Goal: Task Accomplishment & Management: Use online tool/utility

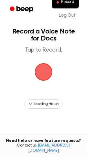
click at [45, 68] on span "button" at bounding box center [44, 72] width 18 height 18
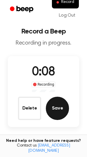
click at [56, 101] on button "Save" at bounding box center [57, 108] width 23 height 23
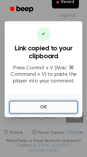
click at [48, 108] on button "OK" at bounding box center [43, 107] width 69 height 13
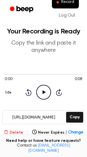
click at [23, 131] on button "Delete" at bounding box center [13, 132] width 19 height 6
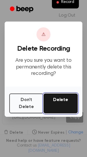
click at [66, 102] on button "Delete" at bounding box center [61, 103] width 34 height 20
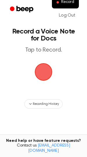
click at [49, 70] on span "button" at bounding box center [43, 72] width 16 height 16
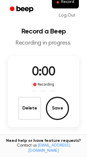
click at [49, 70] on span "0:00" at bounding box center [43, 72] width 23 height 12
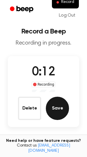
click at [59, 106] on button "Save" at bounding box center [57, 108] width 23 height 23
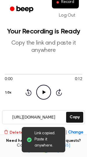
click at [17, 133] on button "Delete" at bounding box center [13, 132] width 19 height 6
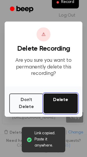
click at [66, 100] on button "Delete" at bounding box center [61, 103] width 34 height 20
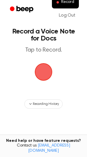
click at [47, 72] on span "button" at bounding box center [43, 72] width 16 height 16
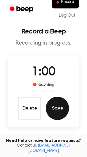
click at [59, 110] on button "Save" at bounding box center [57, 108] width 23 height 23
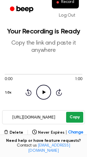
click at [74, 119] on button "Copy" at bounding box center [74, 117] width 17 height 11
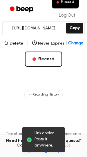
scroll to position [88, 0]
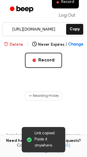
click at [10, 44] on button "Delete" at bounding box center [13, 45] width 19 height 6
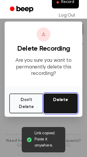
click at [63, 104] on button "Delete" at bounding box center [61, 103] width 34 height 20
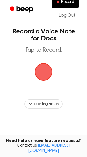
scroll to position [49, 0]
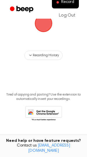
click at [46, 28] on span "button" at bounding box center [44, 23] width 24 height 24
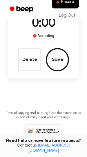
scroll to position [51, 0]
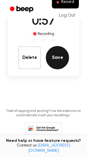
click at [61, 60] on button "Save" at bounding box center [57, 57] width 23 height 23
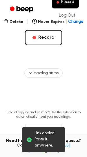
scroll to position [111, 0]
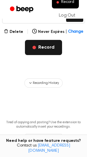
click at [43, 48] on button "Record" at bounding box center [43, 47] width 37 height 15
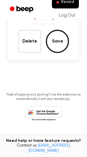
click at [45, 47] on main "Record a Beep Recording in progress. 0:00 Recording Delete Save Tired of copyin…" at bounding box center [43, 35] width 87 height 205
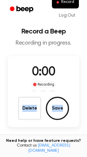
click at [45, 47] on main "Record a Beep Recording in progress. 0:00 Recording Delete Save Tired of copyin…" at bounding box center [43, 102] width 87 height 205
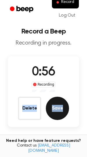
click at [56, 112] on button "Save" at bounding box center [57, 108] width 23 height 23
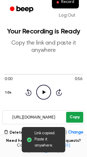
click at [77, 115] on button "Copy" at bounding box center [74, 117] width 17 height 11
click at [75, 115] on button "Copy" at bounding box center [74, 117] width 17 height 11
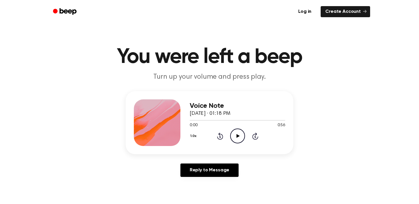
click at [241, 135] on icon "Play Audio" at bounding box center [237, 135] width 15 height 15
